Goal: Task Accomplishment & Management: Manage account settings

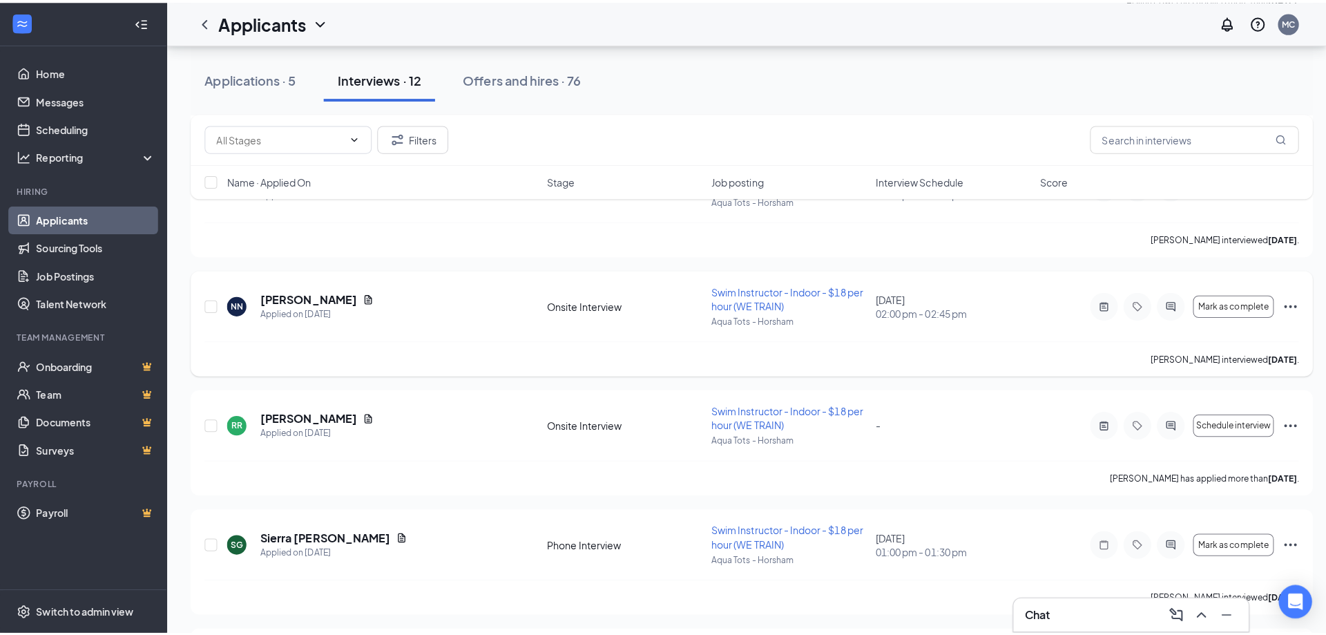
scroll to position [829, 0]
click at [345, 291] on h5 "[PERSON_NAME]" at bounding box center [306, 293] width 96 height 15
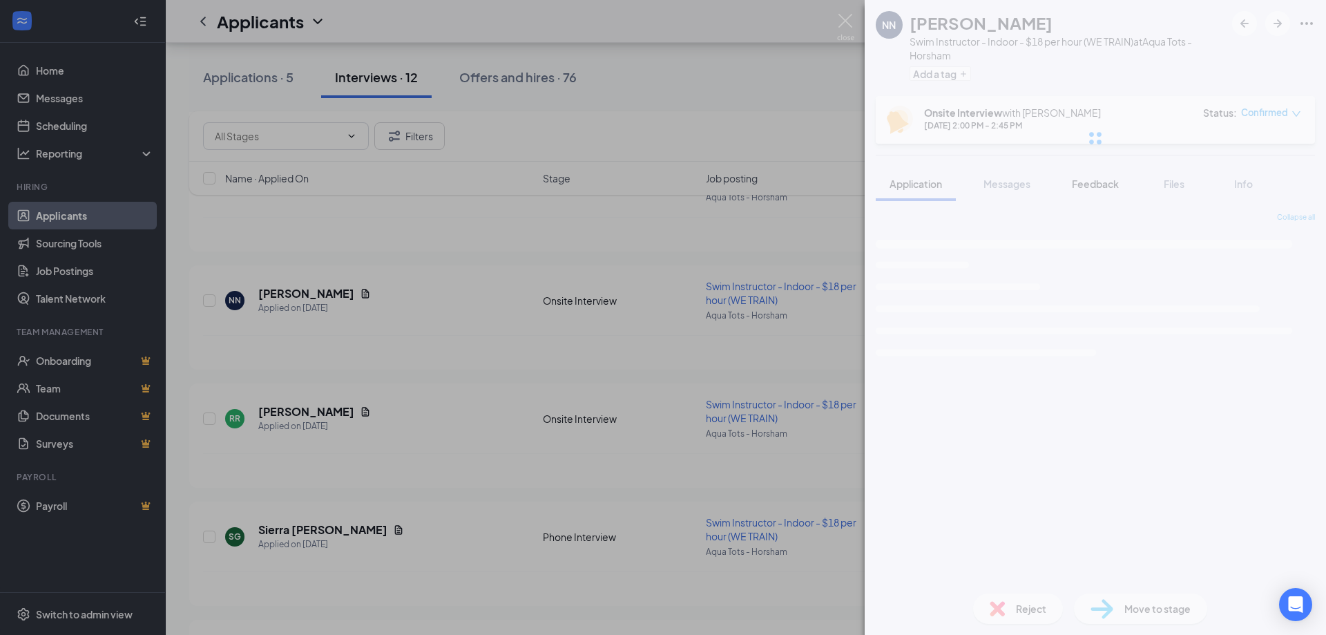
click at [1080, 192] on button "Feedback" at bounding box center [1095, 183] width 75 height 35
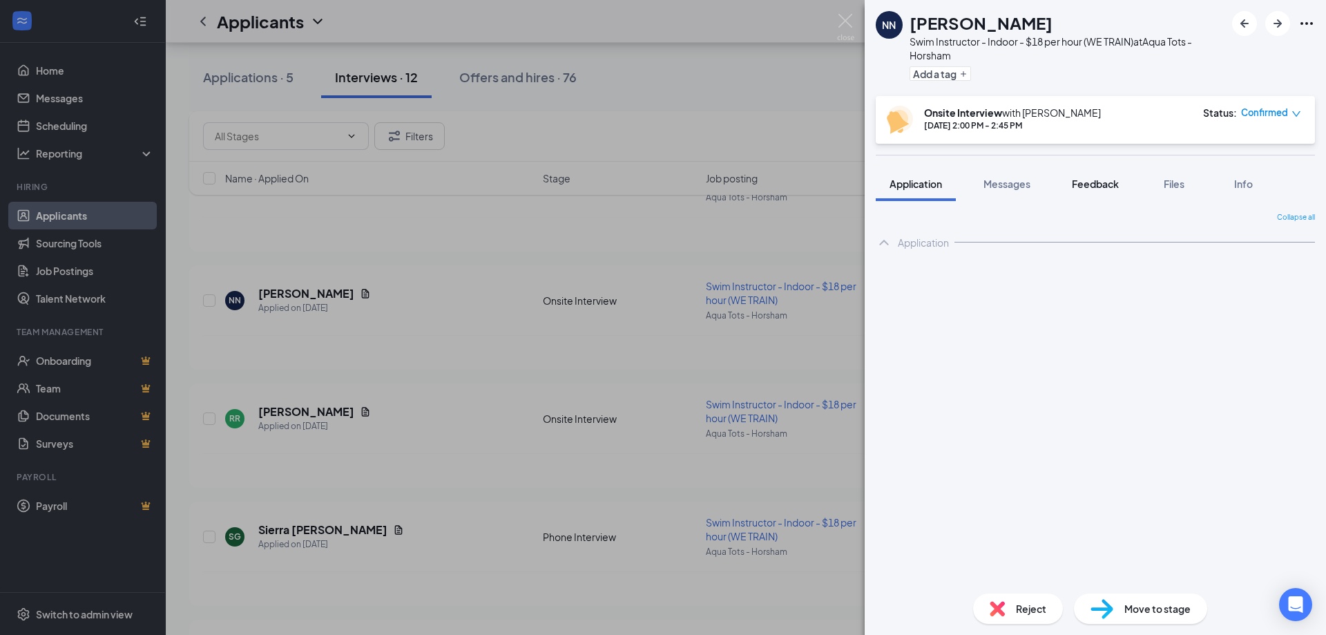
click at [1081, 190] on div "Feedback" at bounding box center [1095, 184] width 47 height 14
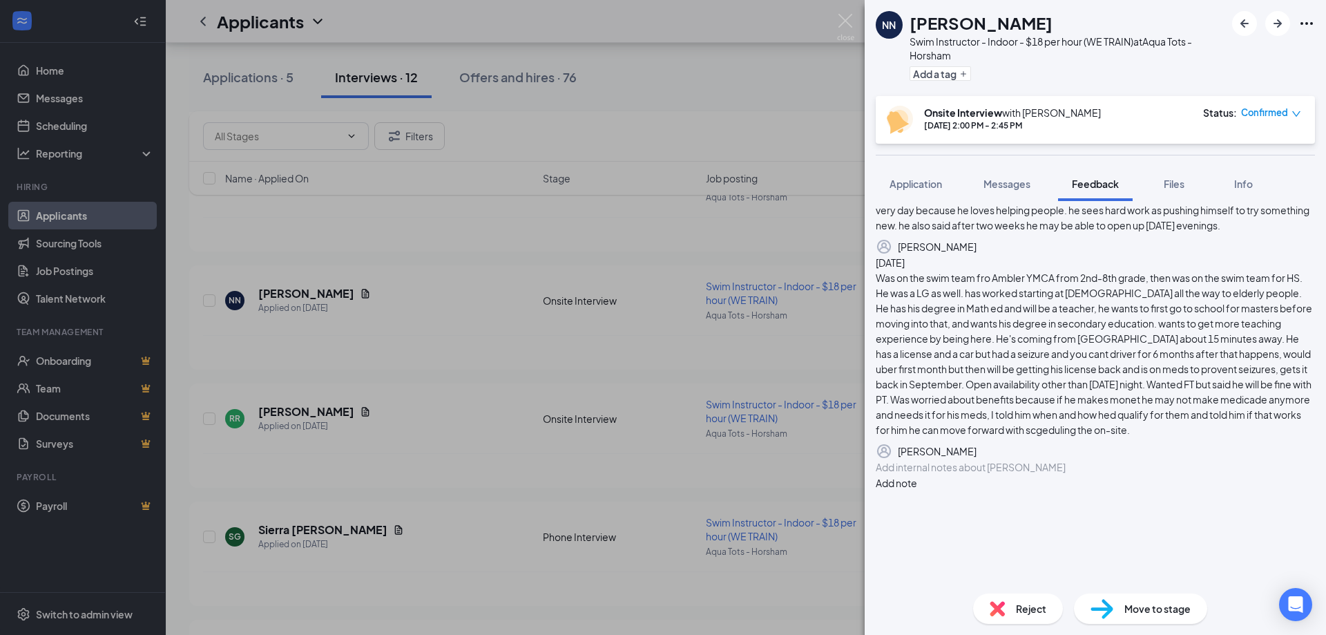
scroll to position [284, 0]
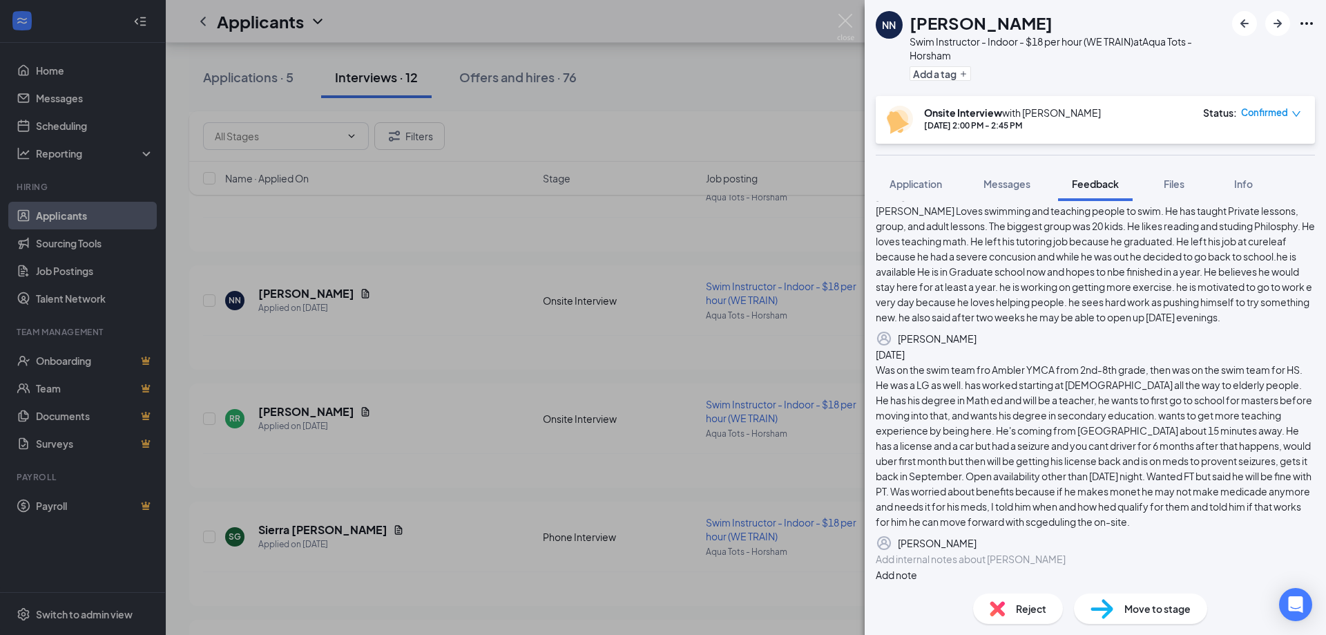
click at [1045, 552] on div at bounding box center [1095, 559] width 438 height 15
click at [1091, 552] on div at bounding box center [1095, 559] width 438 height 15
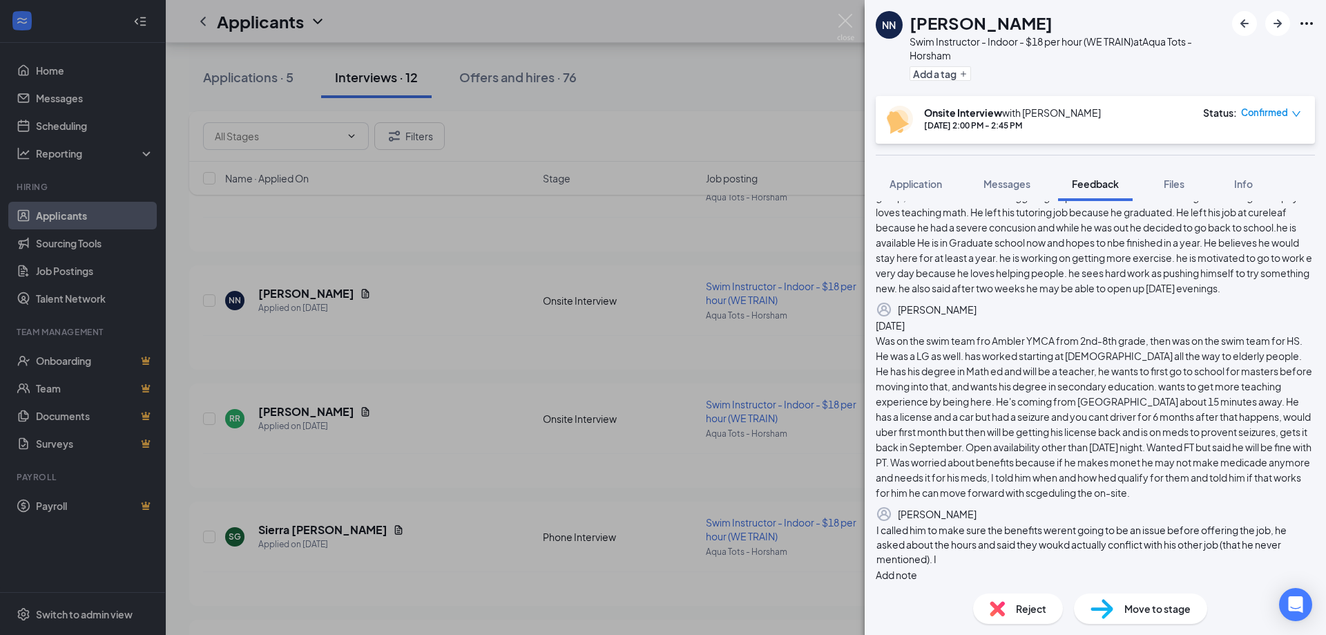
scroll to position [304, 0]
click at [917, 567] on button "Add note" at bounding box center [896, 574] width 41 height 15
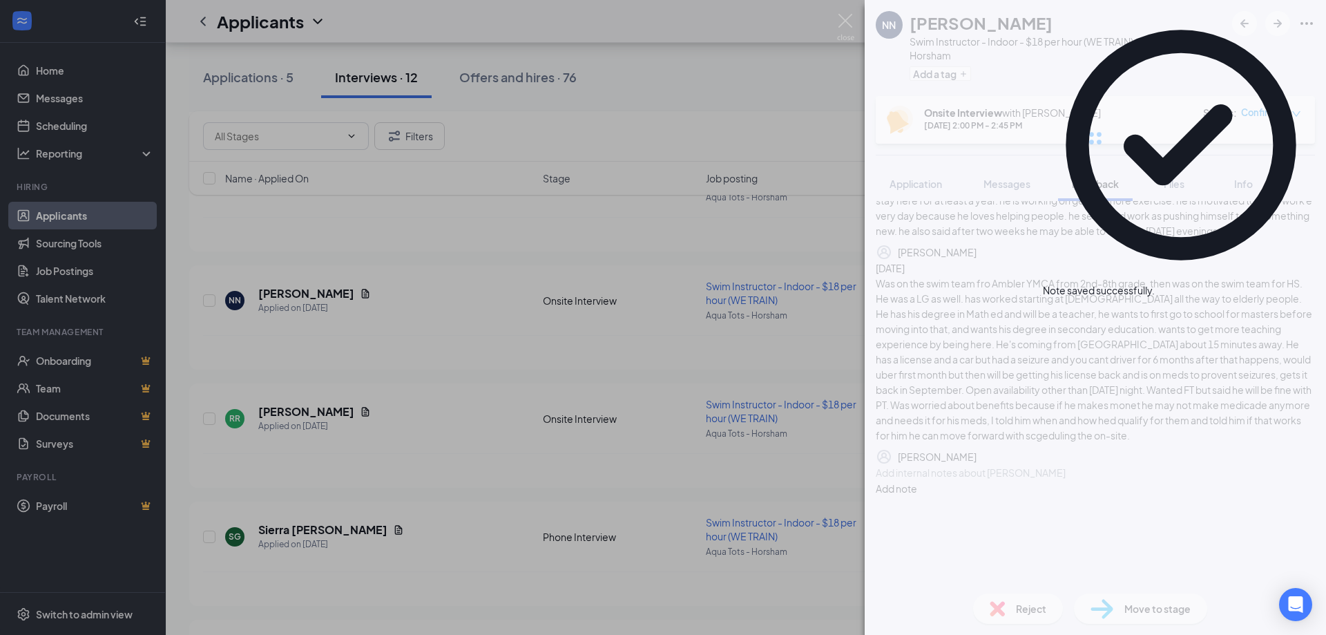
click at [1031, 613] on span "Reject" at bounding box center [1031, 608] width 30 height 15
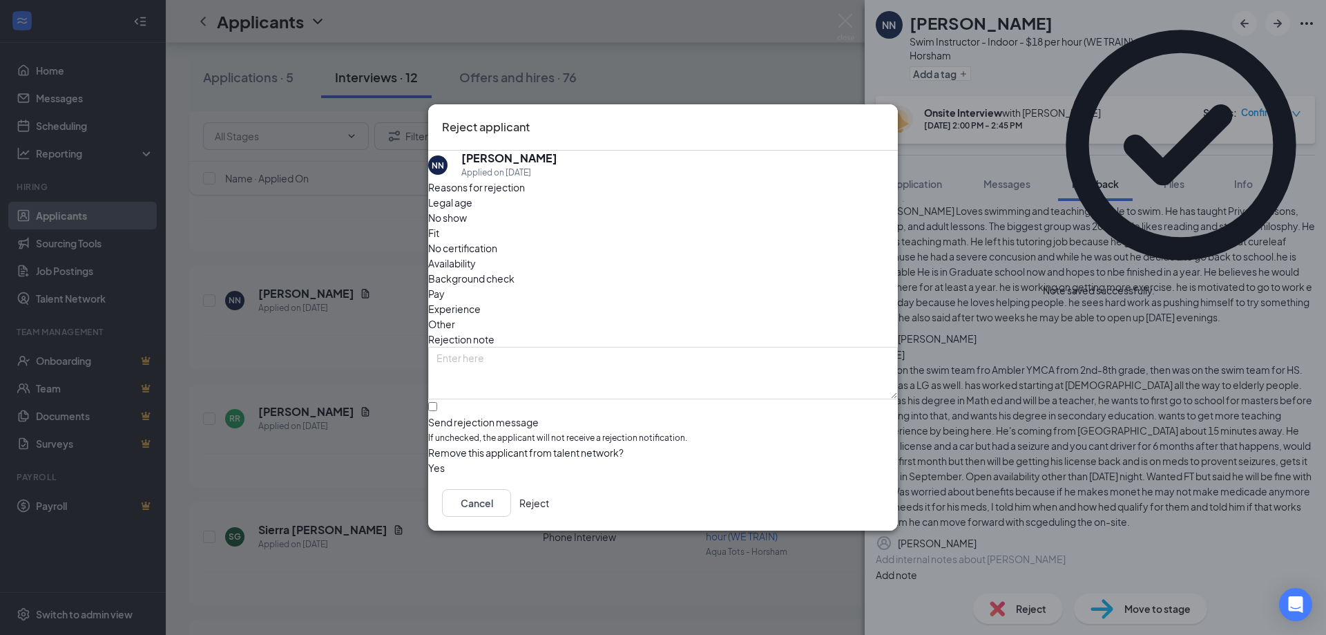
click at [441, 386] on div "NN [PERSON_NAME] Applied on [DATE] Reasons for rejection Legal age No show Fit …" at bounding box center [663, 313] width 470 height 325
click at [437, 402] on input "Send rejection message If unchecked, the applicant will not receive a rejection…" at bounding box center [432, 406] width 9 height 9
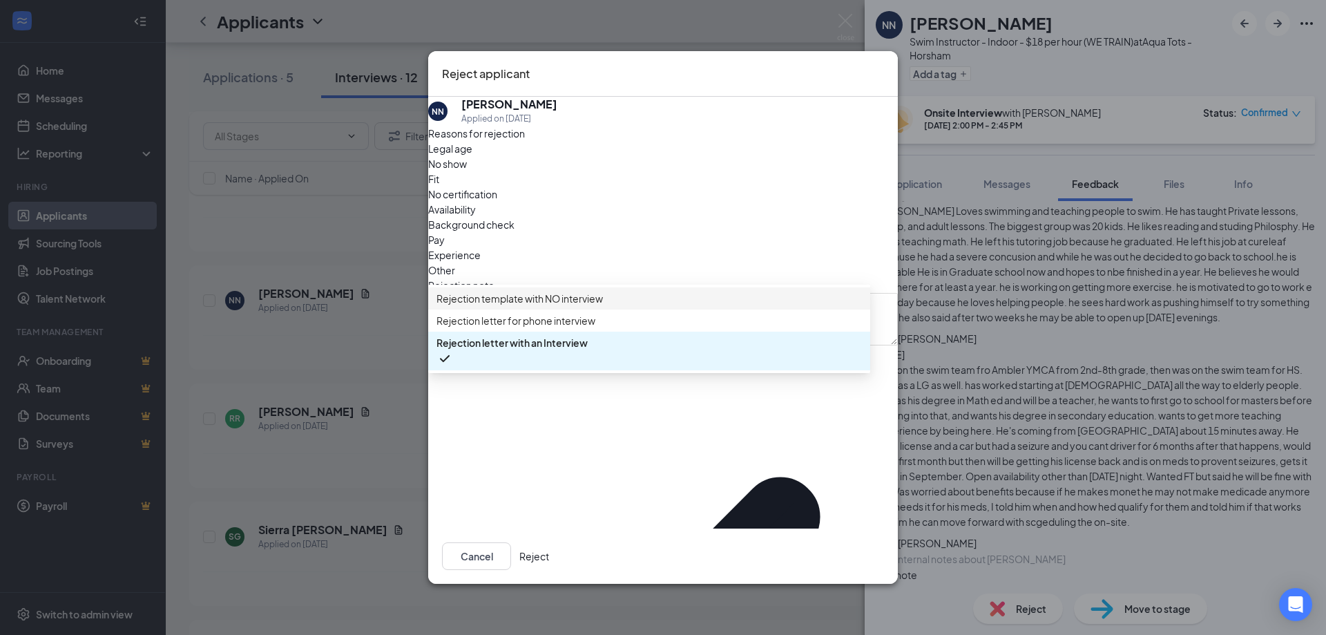
click at [530, 278] on div "Rejection note" at bounding box center [663, 285] width 470 height 15
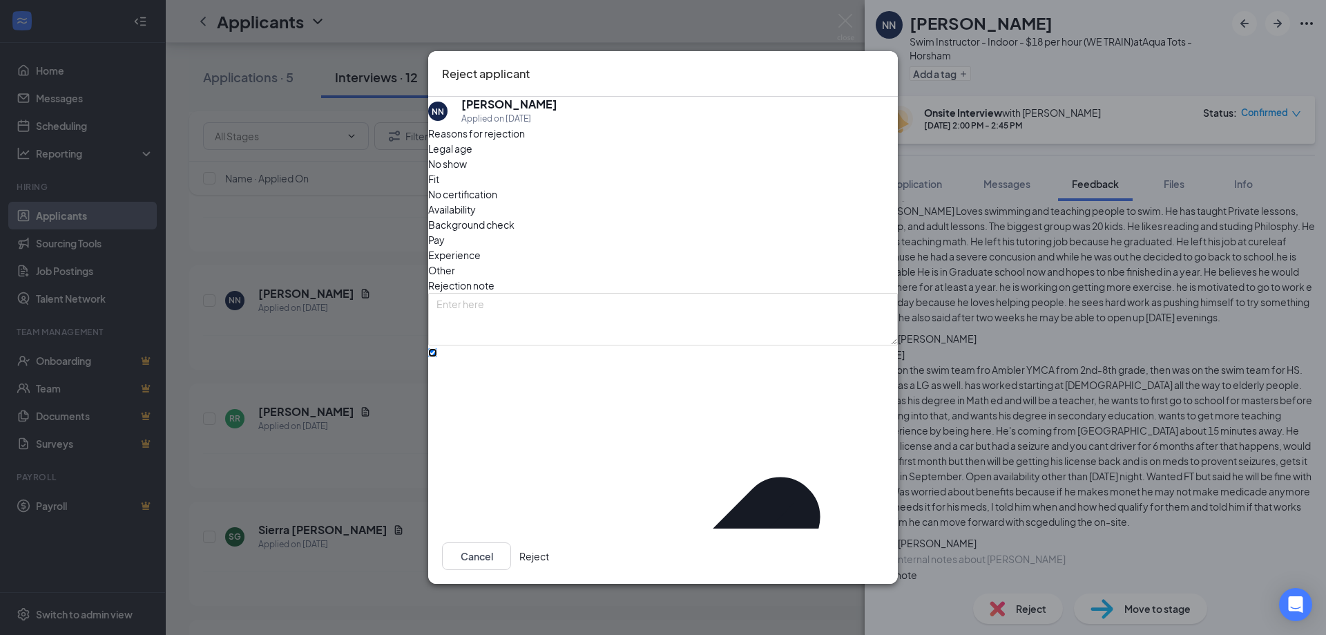
click at [437, 348] on input "Send rejection message If unchecked, the applicant will not receive a rejection…" at bounding box center [432, 352] width 9 height 9
checkbox input "false"
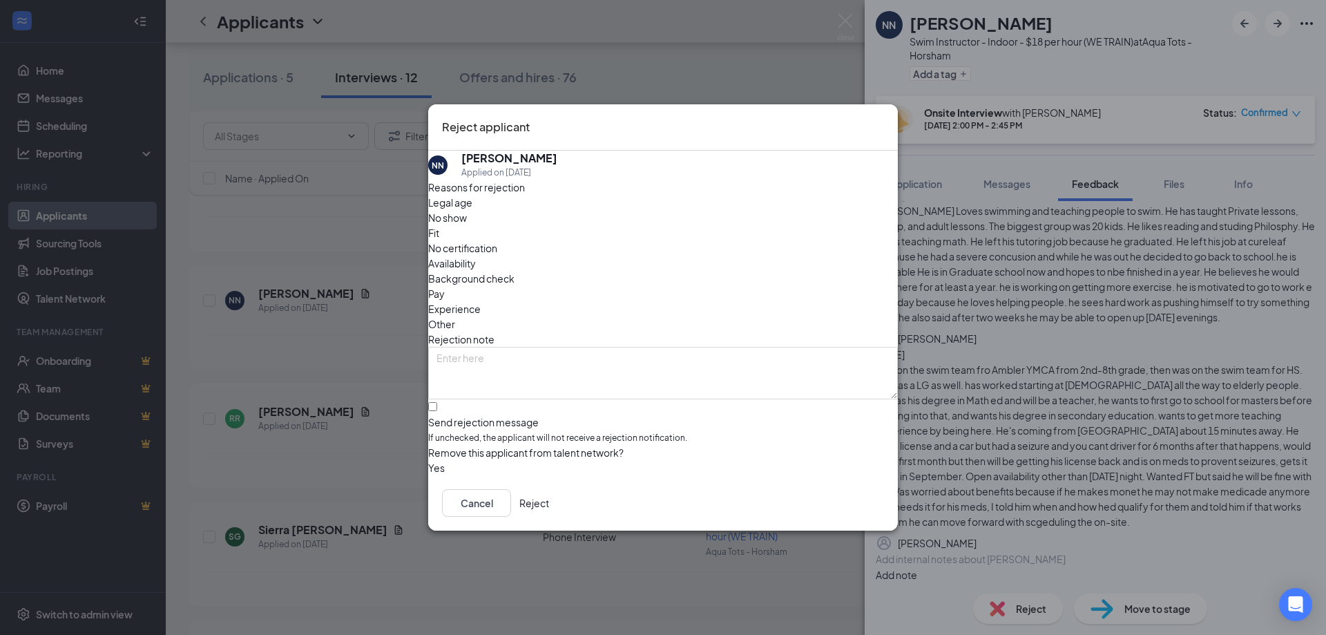
click at [820, 464] on div "Yes" at bounding box center [663, 467] width 470 height 15
click at [549, 496] on button "Reject" at bounding box center [534, 503] width 30 height 28
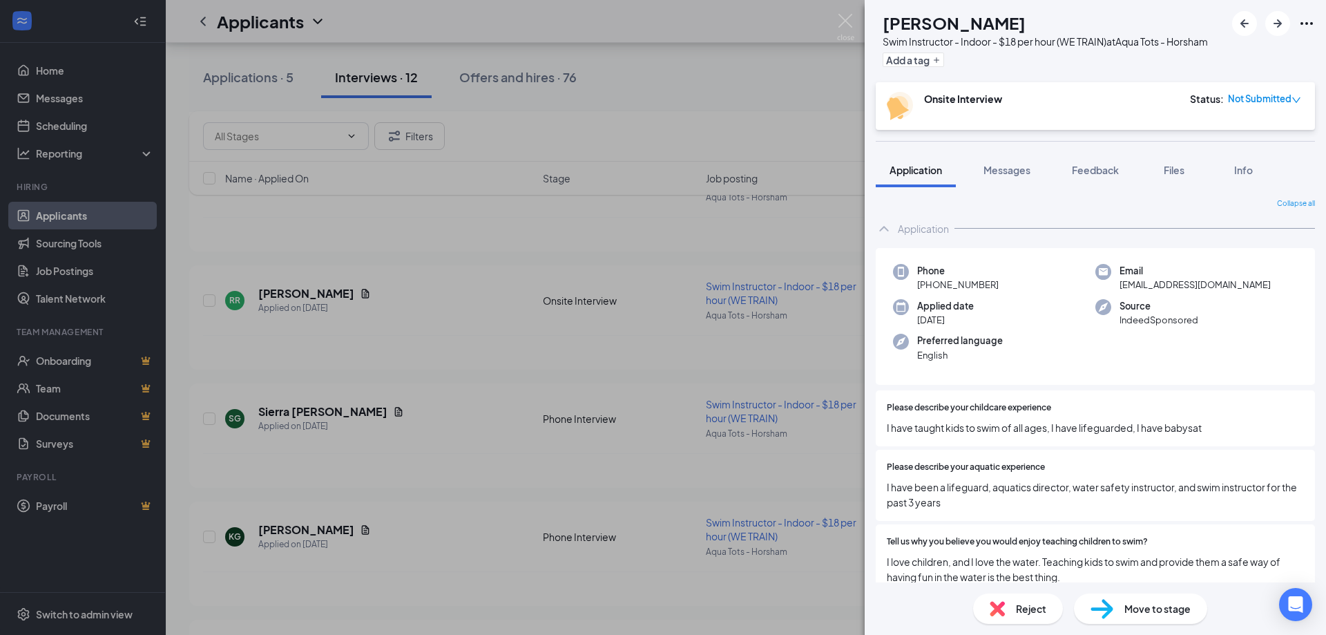
click at [847, 10] on div "RR [PERSON_NAME] Swim Instructor - Indoor - $18 per hour (WE TRAIN) at Aqua Tot…" at bounding box center [663, 317] width 1326 height 635
